Goal: Complete application form: Complete application form

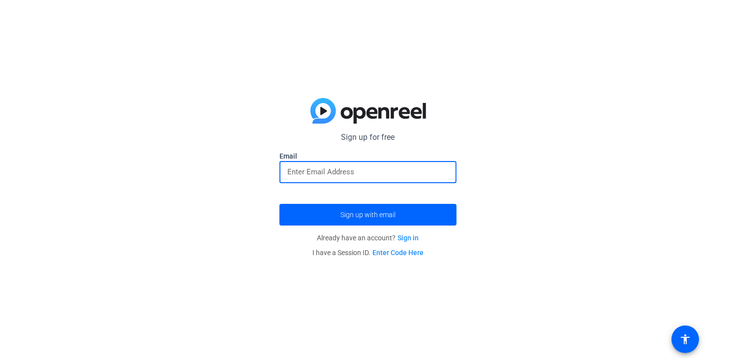
click at [318, 169] on input "email" at bounding box center [367, 172] width 161 height 12
click at [318, 167] on input "email" at bounding box center [367, 172] width 161 height 12
type input "د"
click at [279, 204] on button "Sign up with email" at bounding box center [367, 215] width 177 height 22
type input "[EMAIL_ADDRESS][DOMAIN_NAME]"
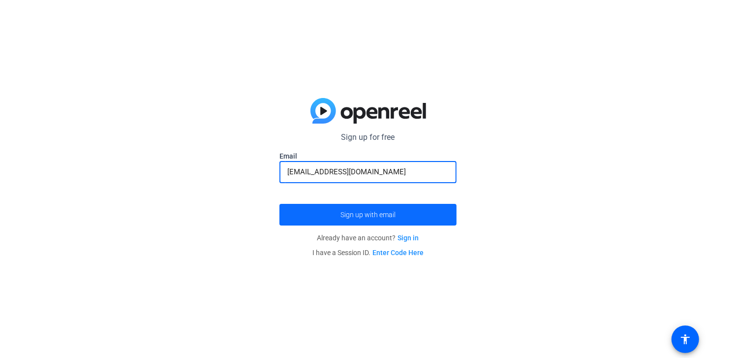
click at [341, 214] on span "Sign up with email" at bounding box center [367, 214] width 55 height 0
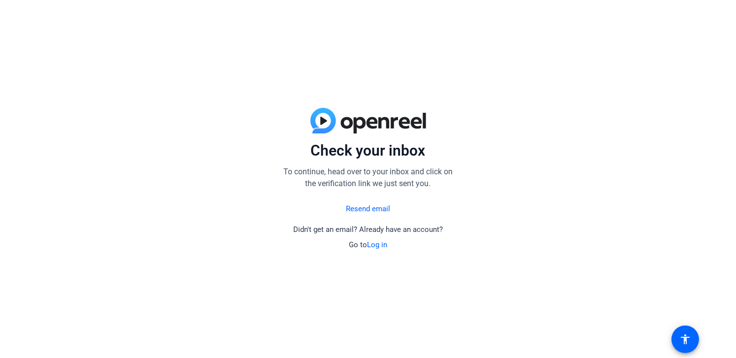
click at [367, 211] on link "Resend email" at bounding box center [368, 208] width 44 height 11
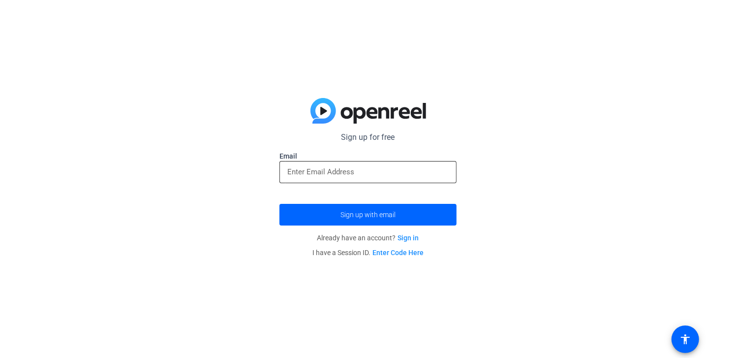
click at [334, 178] on div at bounding box center [367, 172] width 161 height 22
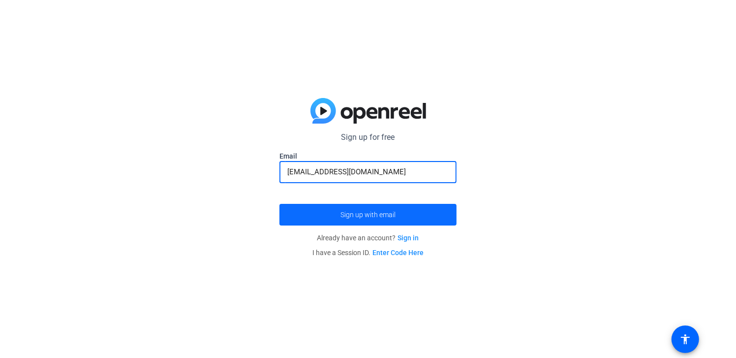
type input "[EMAIL_ADDRESS][DOMAIN_NAME]"
click at [352, 214] on span "Sign up with email" at bounding box center [367, 214] width 55 height 0
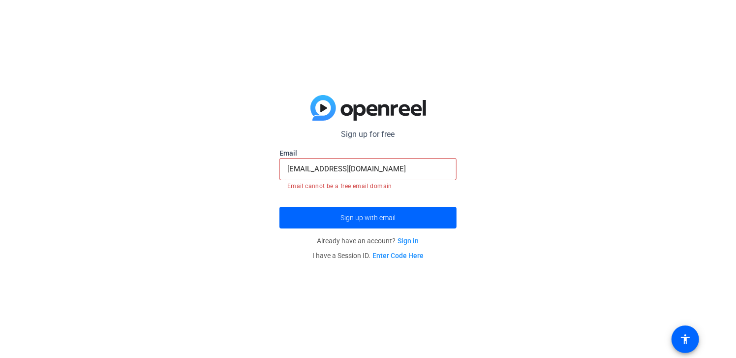
click at [411, 242] on link "Sign in" at bounding box center [408, 241] width 21 height 8
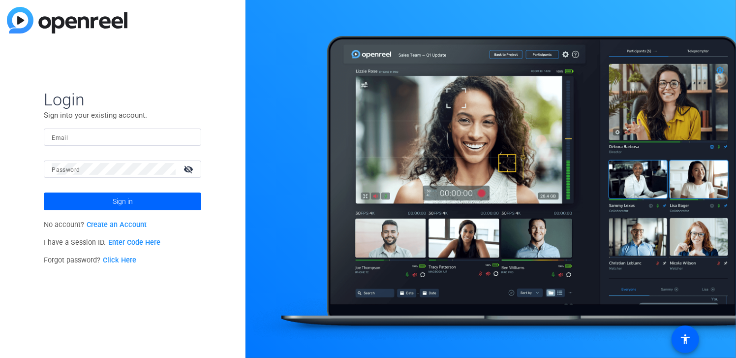
click at [106, 137] on input "Email" at bounding box center [123, 137] width 142 height 12
type input "[EMAIL_ADDRESS][DOMAIN_NAME]"
click at [127, 242] on link "Enter Code Here" at bounding box center [134, 242] width 52 height 8
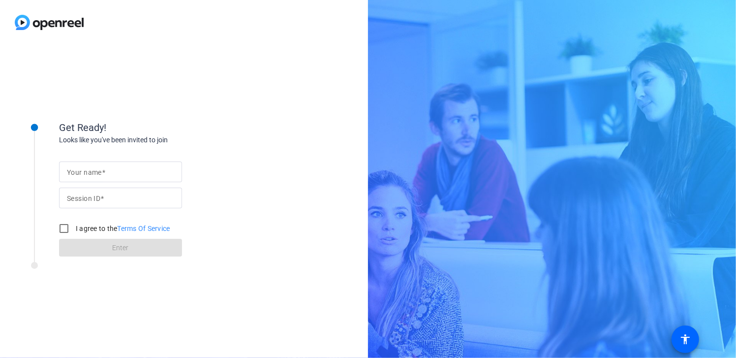
click at [65, 17] on img at bounding box center [49, 22] width 98 height 45
click at [54, 25] on img at bounding box center [49, 22] width 98 height 45
click at [9, 24] on img at bounding box center [49, 22] width 98 height 45
click at [64, 228] on input "I agree to the Terms Of Service" at bounding box center [64, 228] width 20 height 20
checkbox input "true"
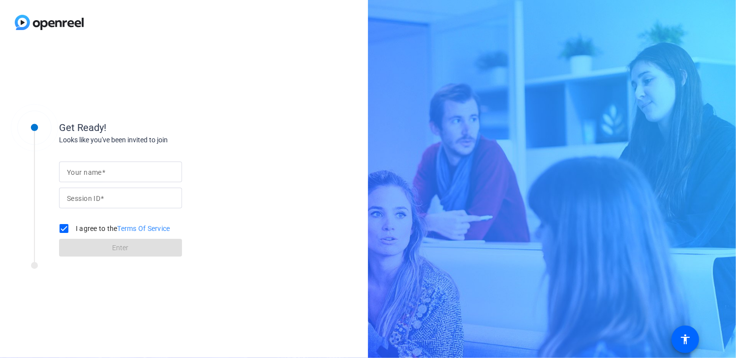
click at [104, 170] on span at bounding box center [103, 172] width 3 height 8
click at [104, 170] on input "Your name" at bounding box center [120, 172] width 107 height 12
type input "neo1090"
click at [105, 200] on input "Session ID" at bounding box center [120, 198] width 107 height 12
type input "001522"
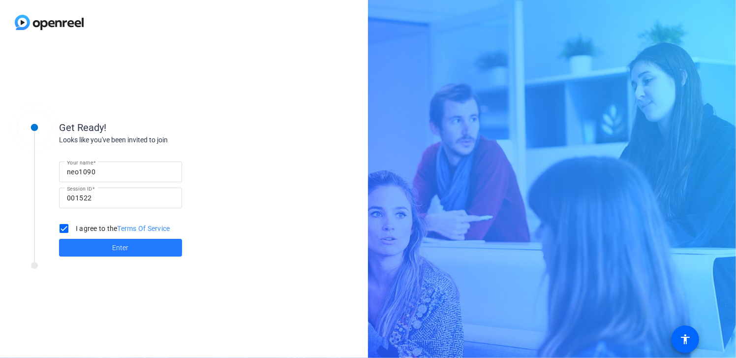
click at [104, 251] on span at bounding box center [120, 248] width 123 height 24
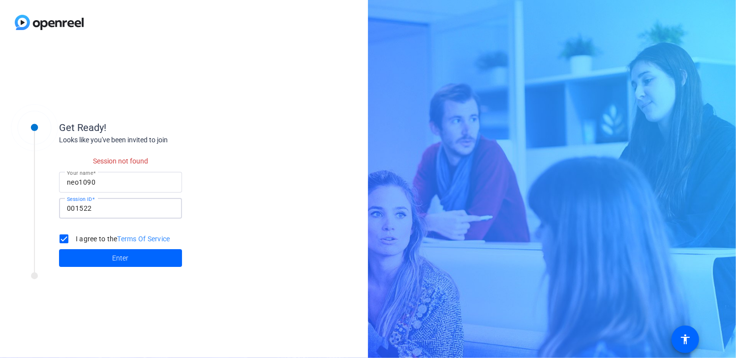
drag, startPoint x: 53, startPoint y: 206, endPoint x: 38, endPoint y: 207, distance: 14.8
click at [38, 207] on div "Get Ready! Looks like you've been invited to join Session not found Your name n…" at bounding box center [133, 188] width 246 height 170
